Goal: Task Accomplishment & Management: Use online tool/utility

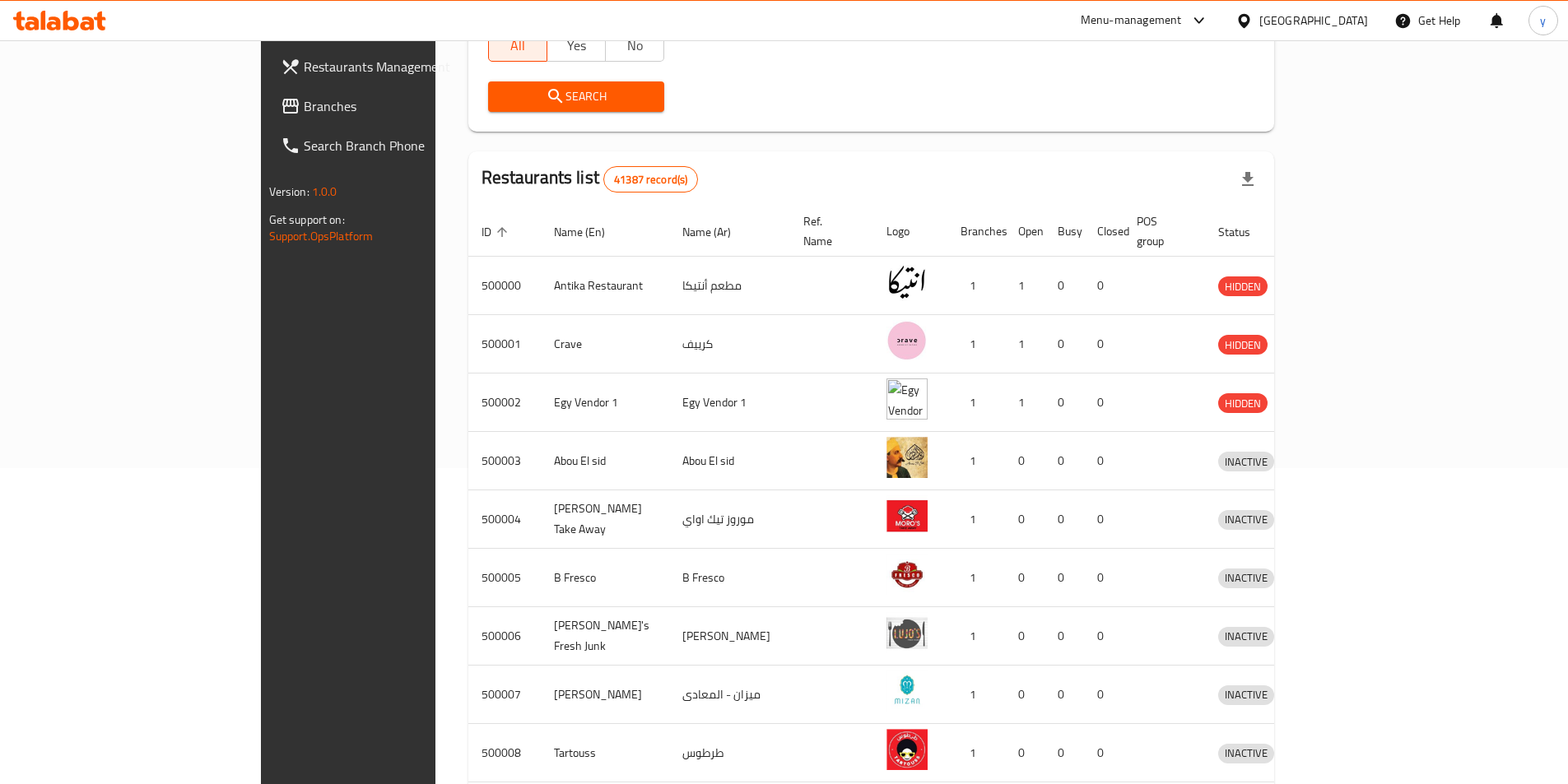
scroll to position [164, 0]
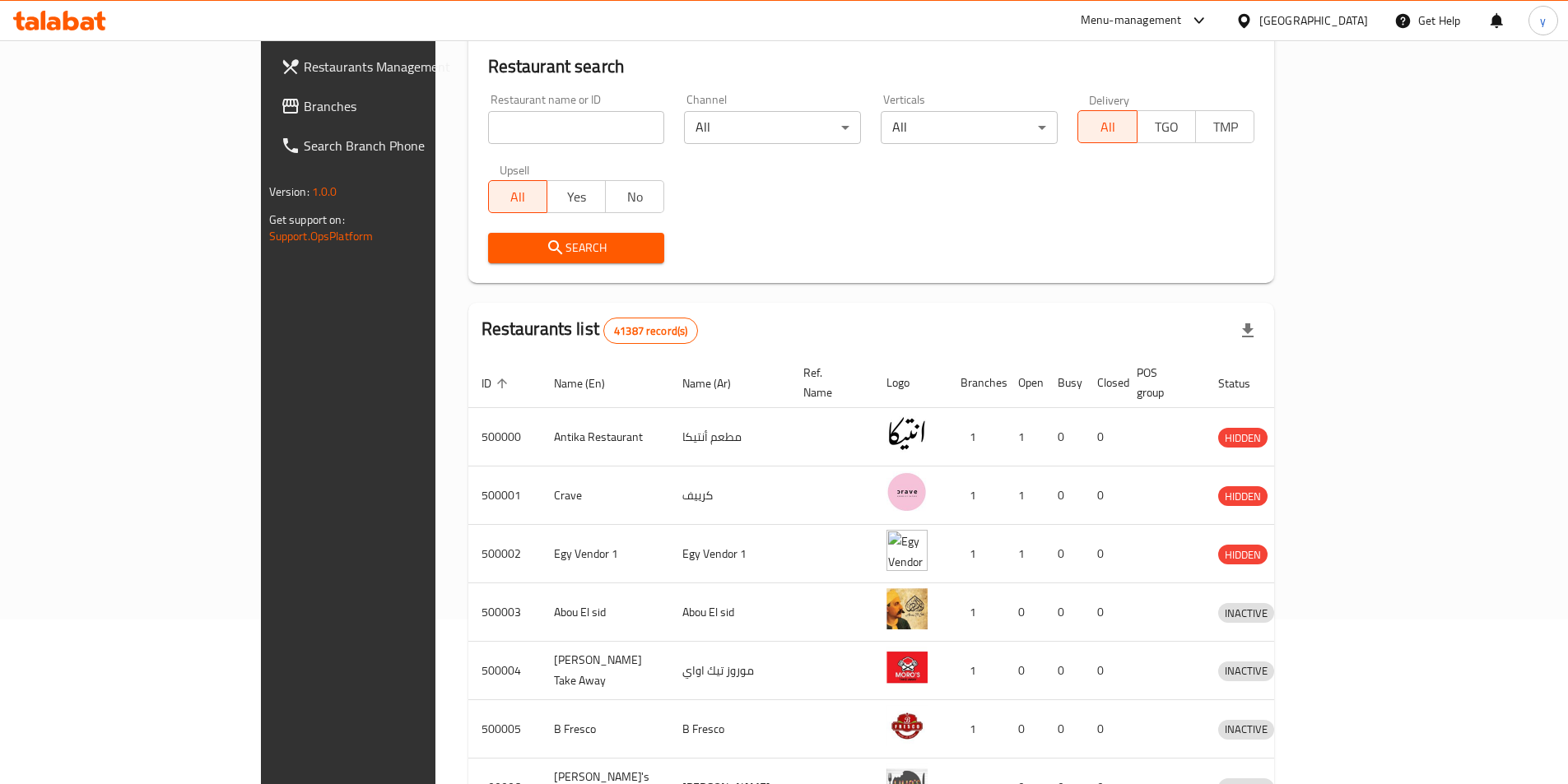
click at [488, 135] on input "search" at bounding box center [577, 128] width 177 height 33
paste input "342586476"
type input "3"
click at [488, 129] on input "search" at bounding box center [577, 128] width 177 height 33
paste input "779526"
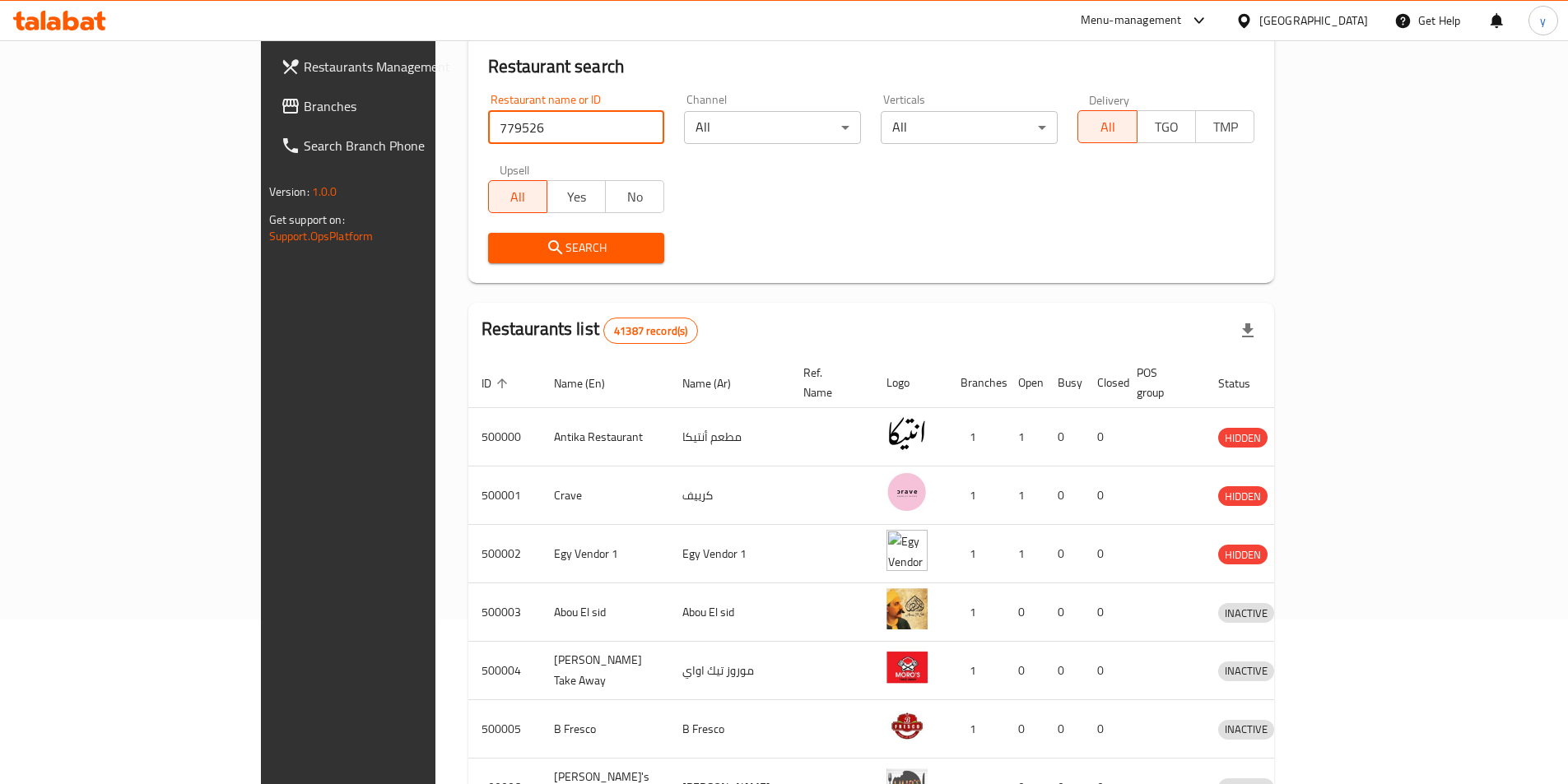
type input "779526"
click button "Search" at bounding box center [577, 248] width 177 height 31
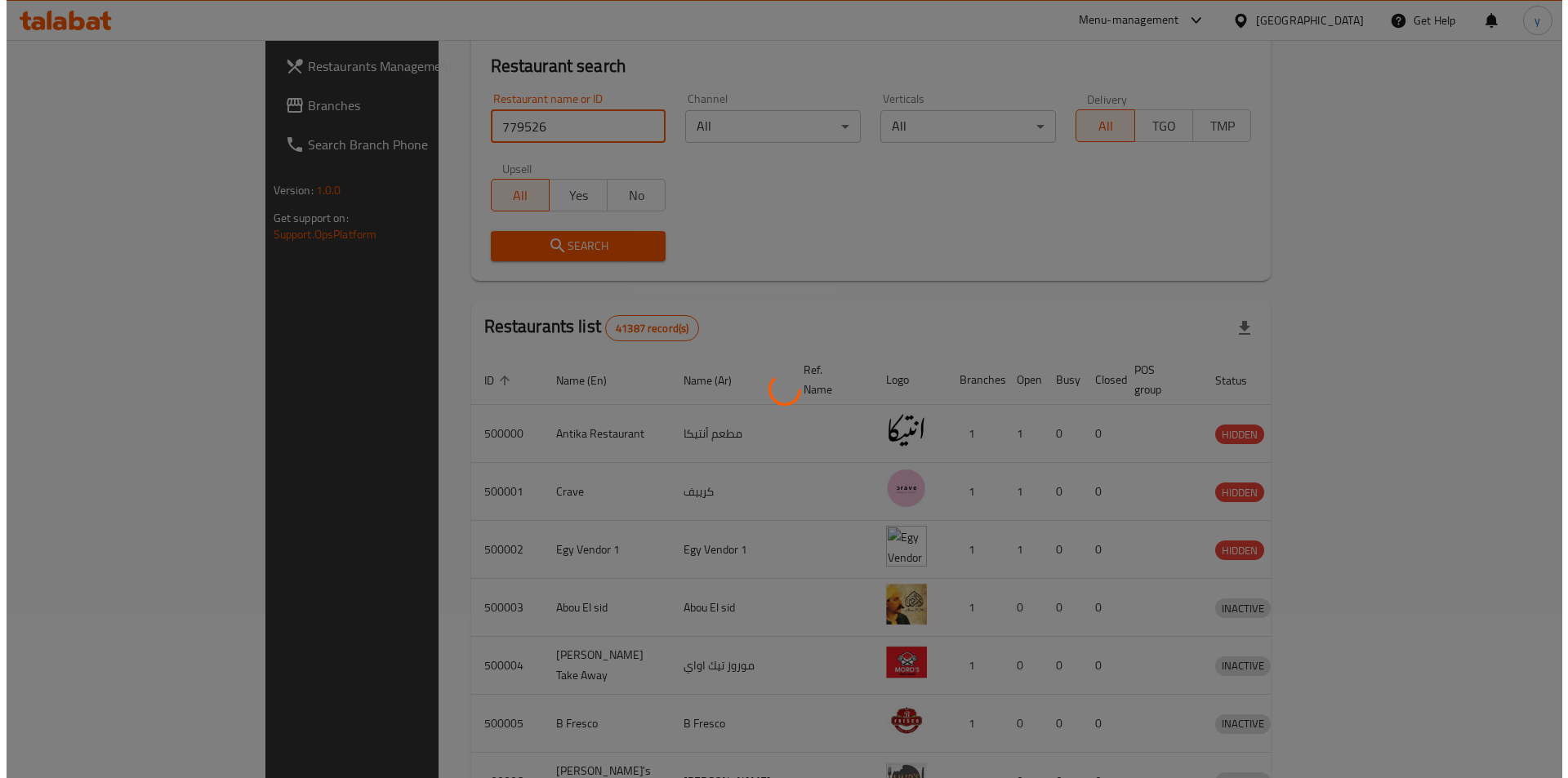
scroll to position [0, 0]
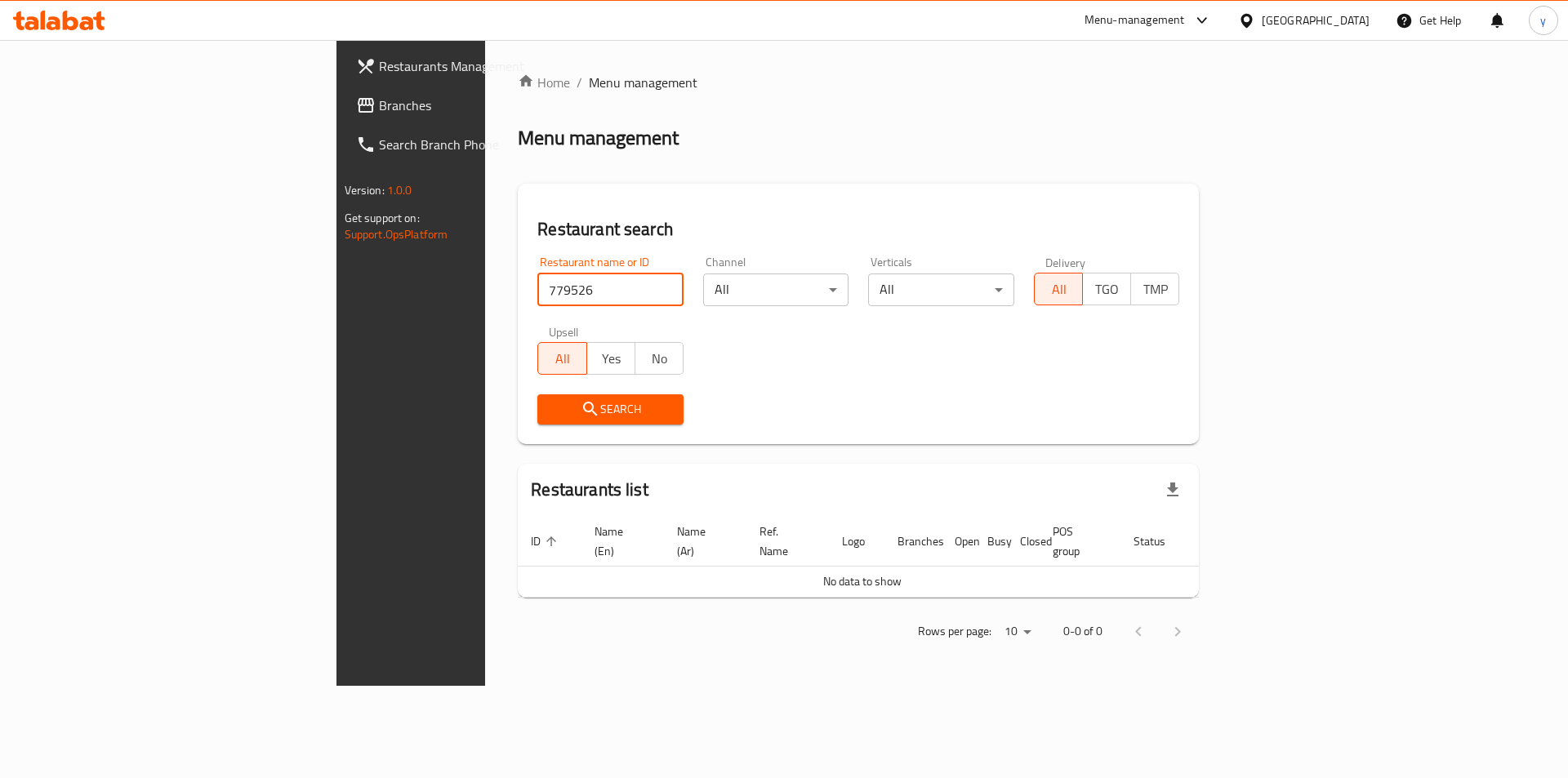
click at [379, 110] on span "Branches" at bounding box center [482, 105] width 207 height 20
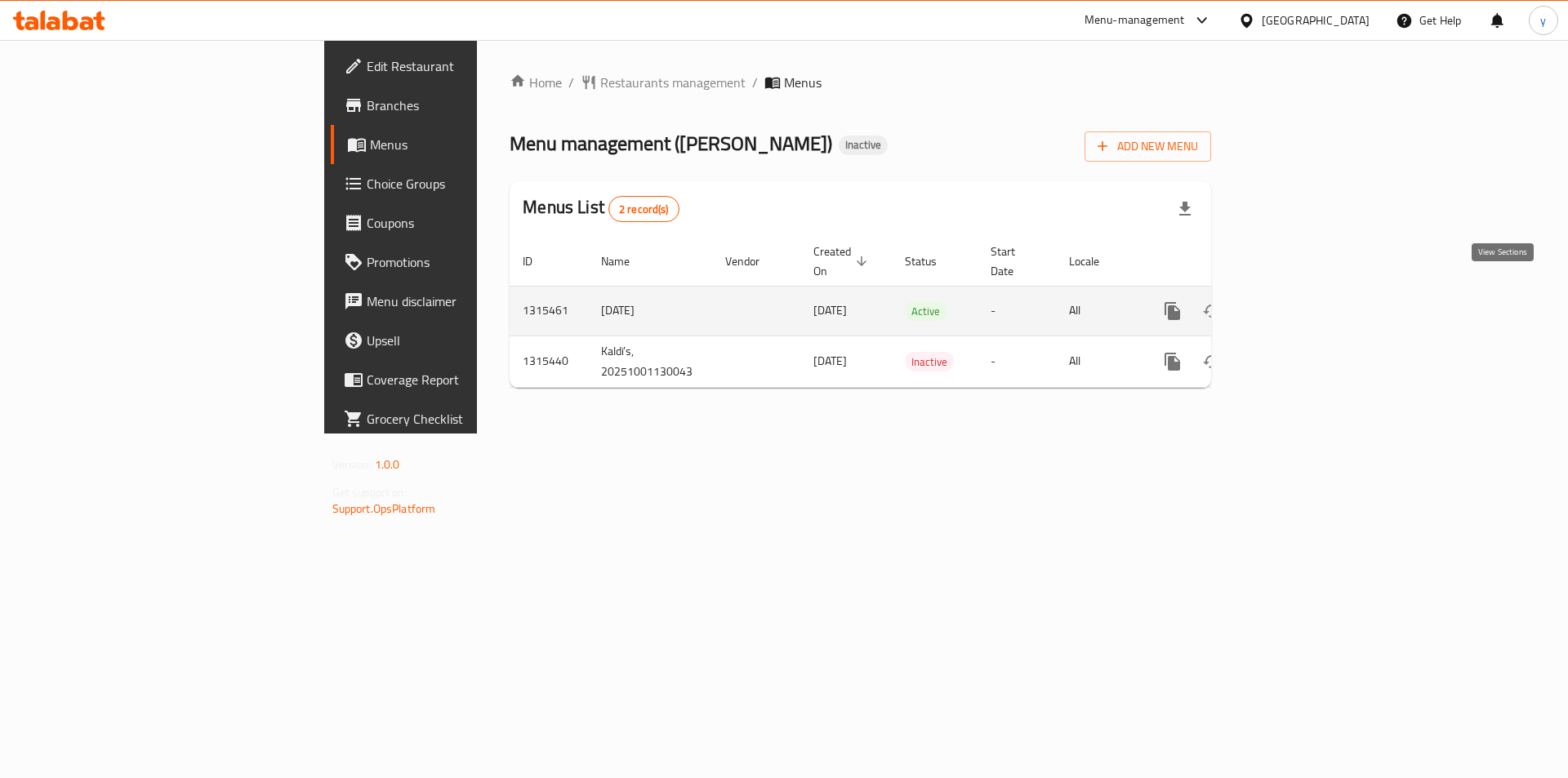
click at [1310, 292] on link "enhanced table" at bounding box center [1289, 311] width 39 height 39
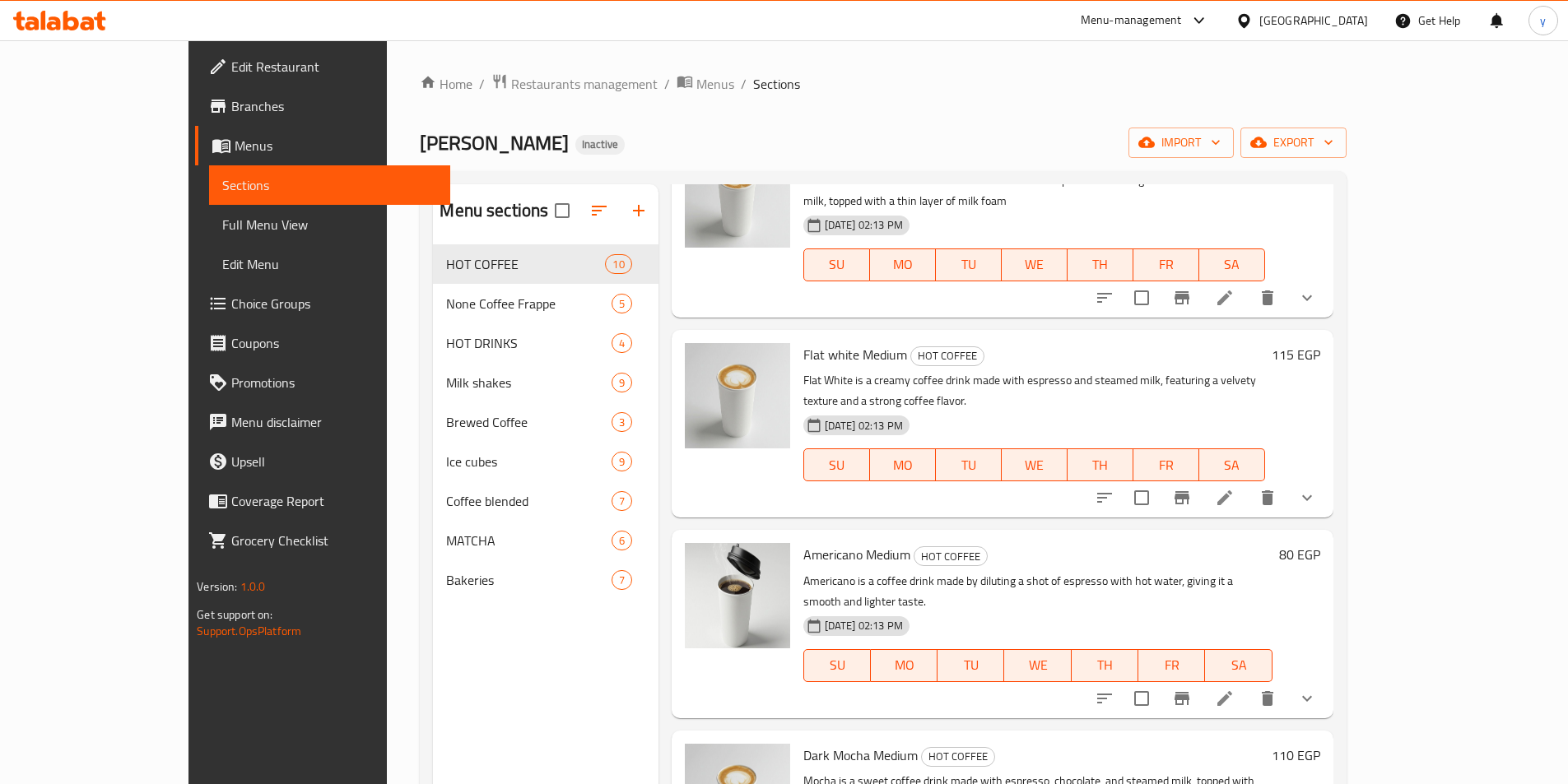
scroll to position [329, 0]
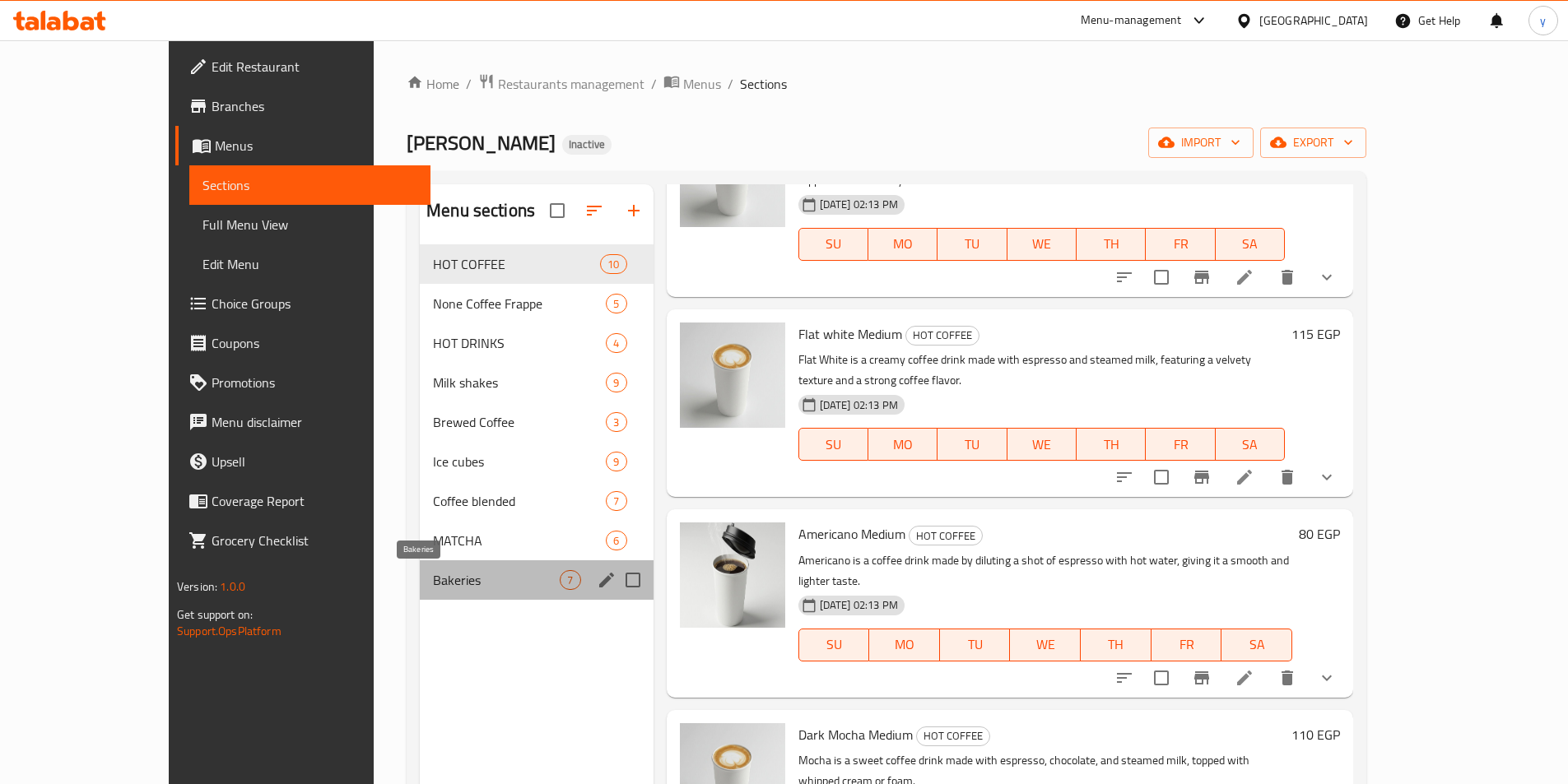
click at [433, 587] on span "Bakeries" at bounding box center [496, 579] width 127 height 20
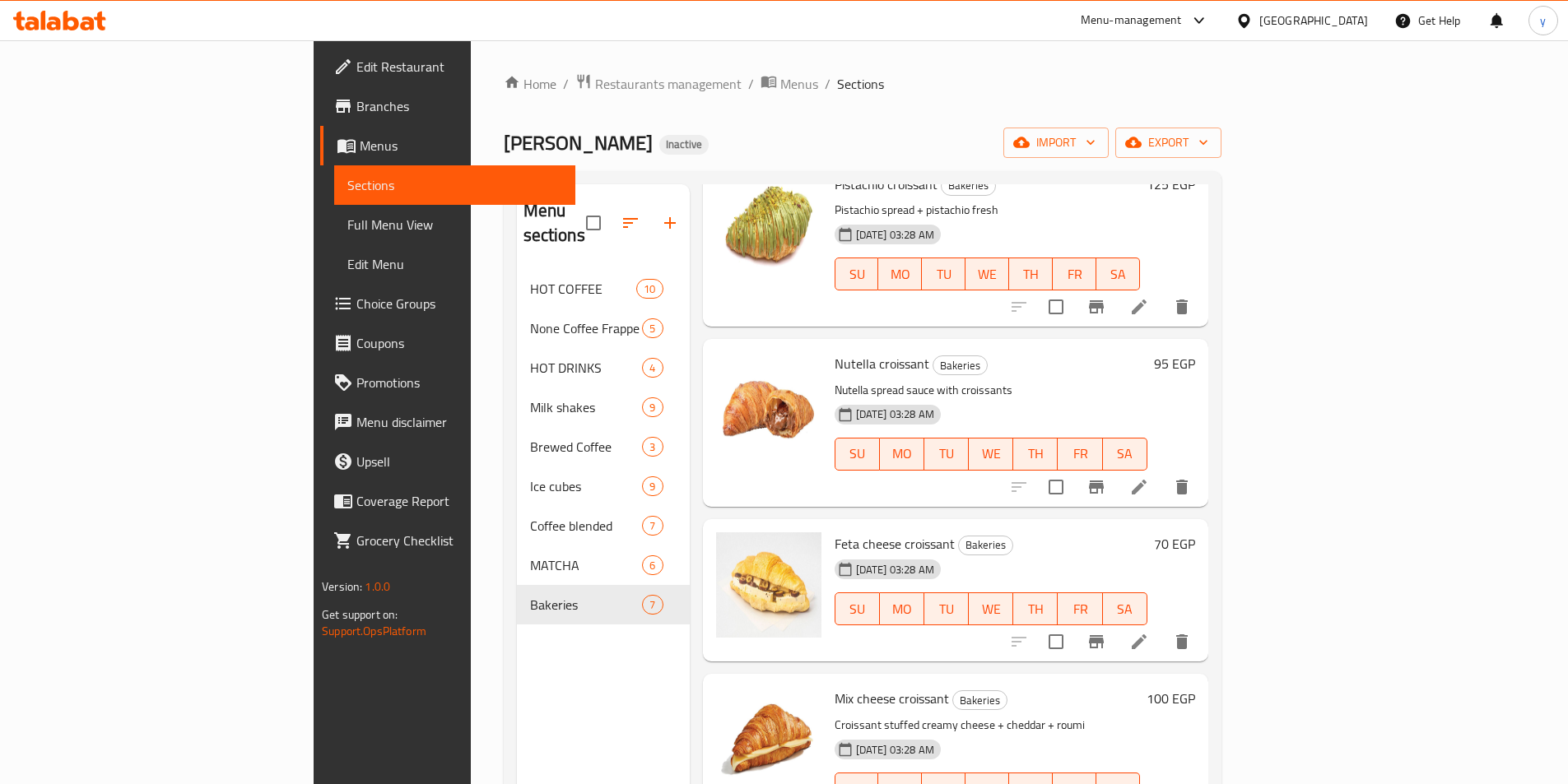
scroll to position [490, 0]
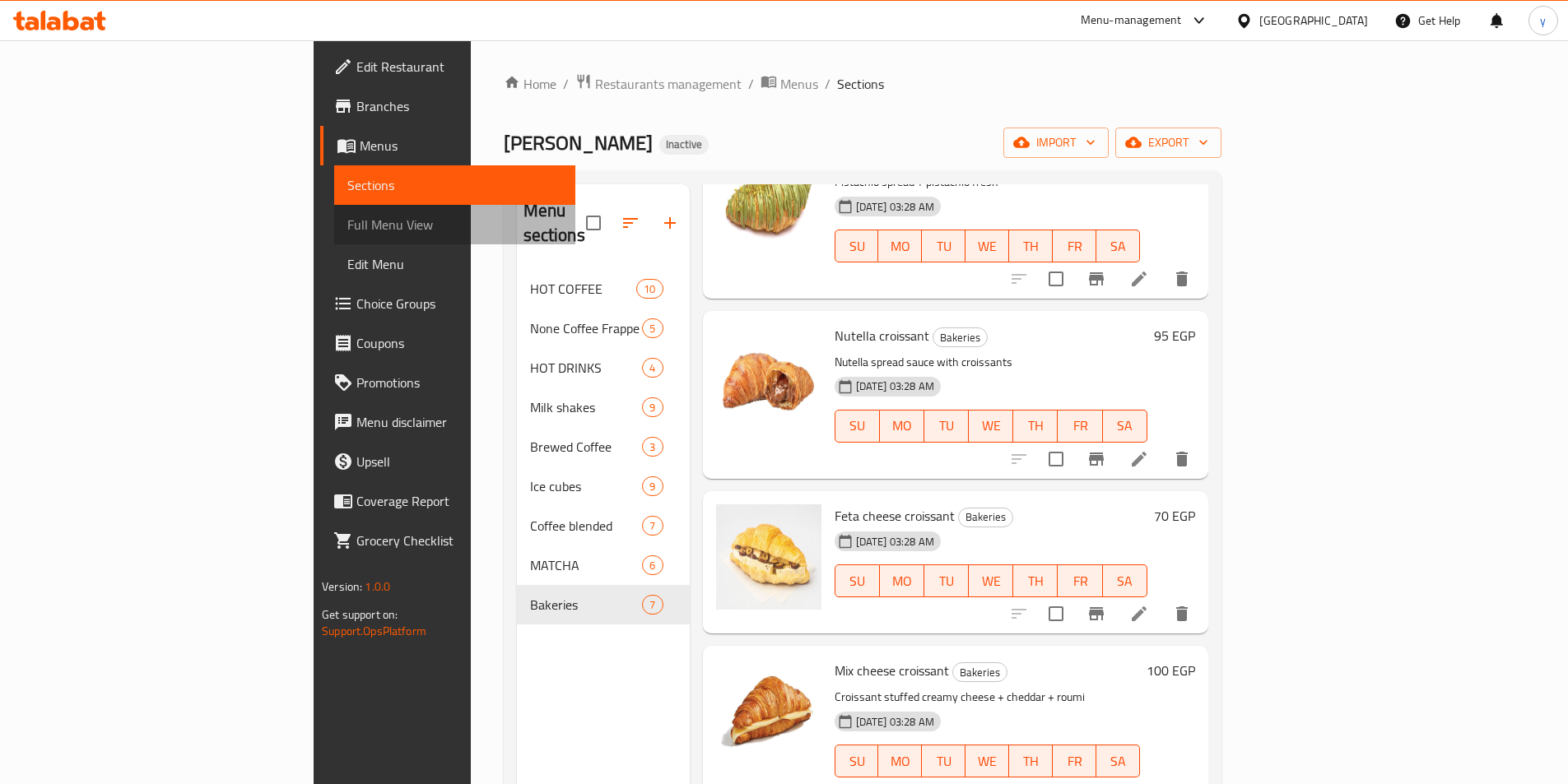
click at [347, 215] on span "Full Menu View" at bounding box center [454, 224] width 214 height 20
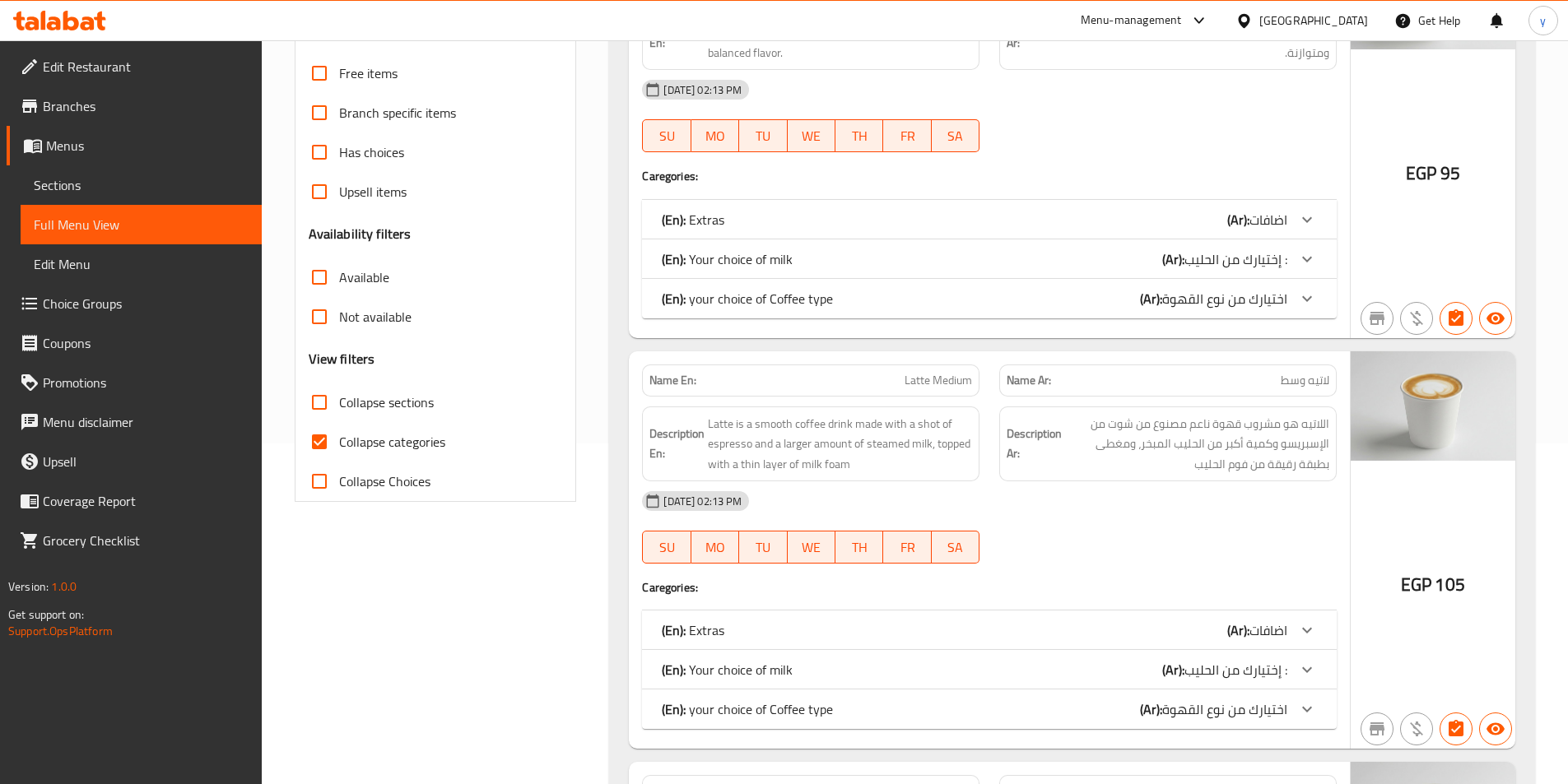
scroll to position [344, 0]
click at [335, 434] on input "Collapse categories" at bounding box center [319, 438] width 39 height 39
click at [335, 433] on input "Collapse categories" at bounding box center [319, 438] width 39 height 39
click at [333, 438] on input "Collapse categories" at bounding box center [319, 438] width 39 height 39
checkbox input "false"
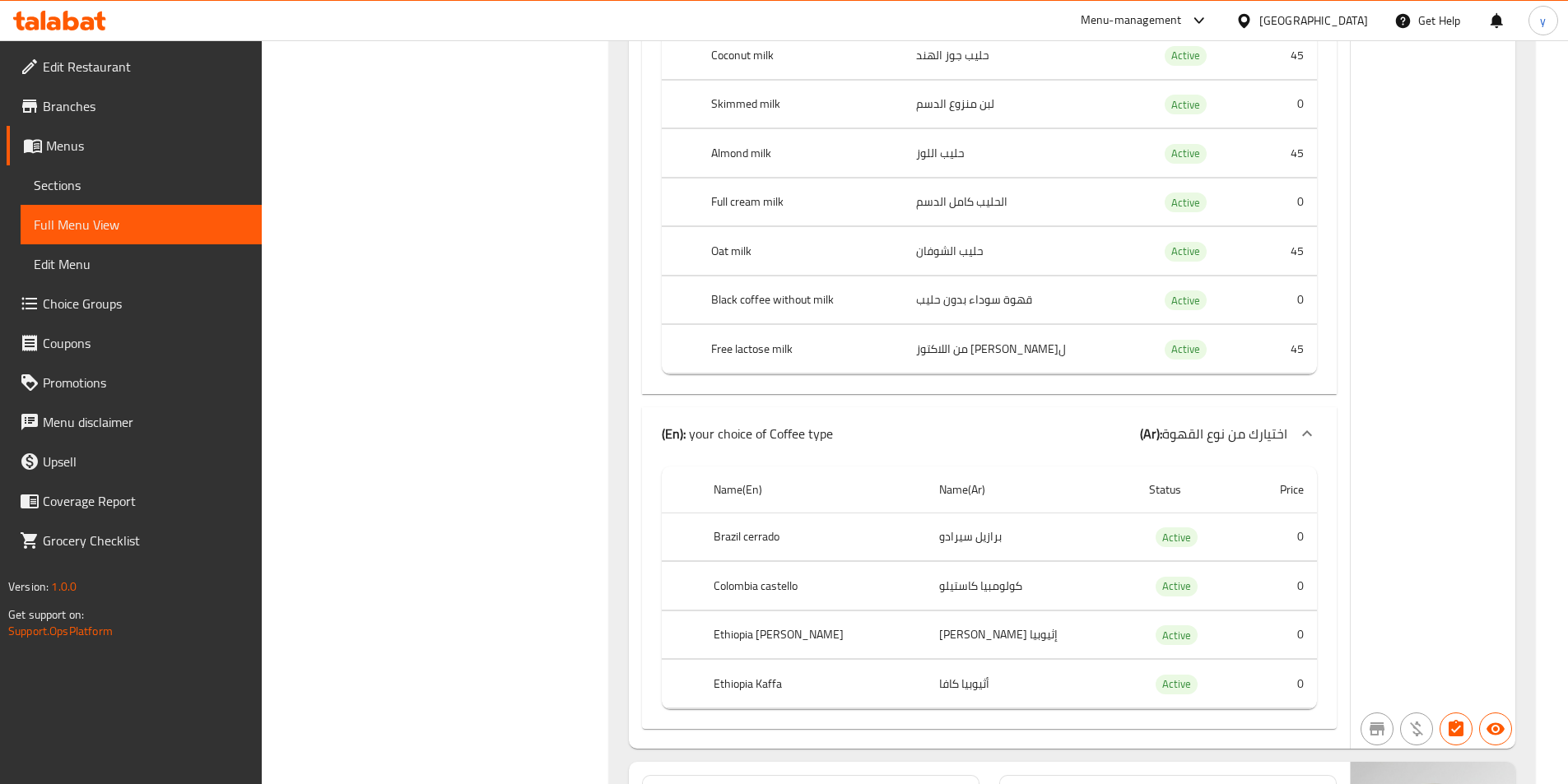
scroll to position [6333, 0]
